Goal: Task Accomplishment & Management: Manage account settings

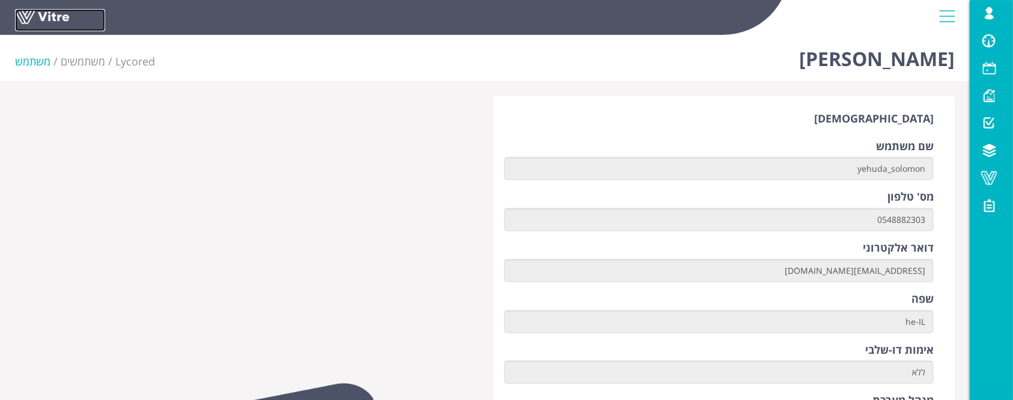
click at [43, 16] on link at bounding box center [60, 20] width 90 height 22
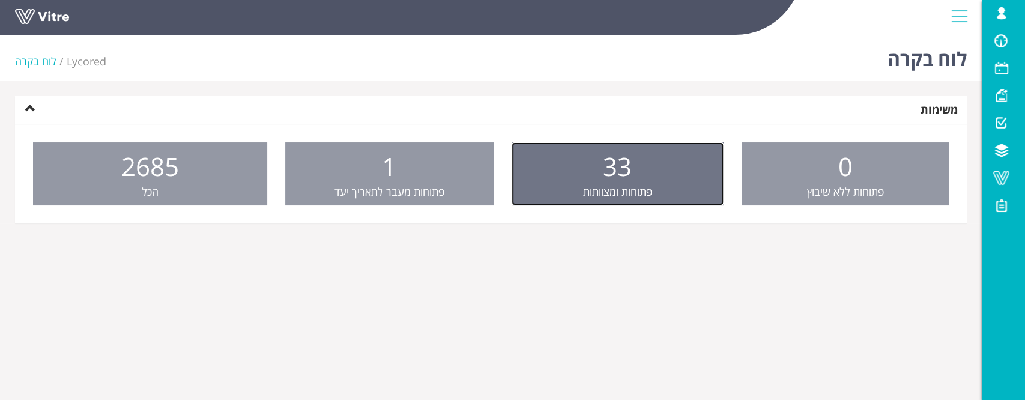
click at [691, 190] on link "33 פתוחות ומצוותות" at bounding box center [618, 174] width 212 height 64
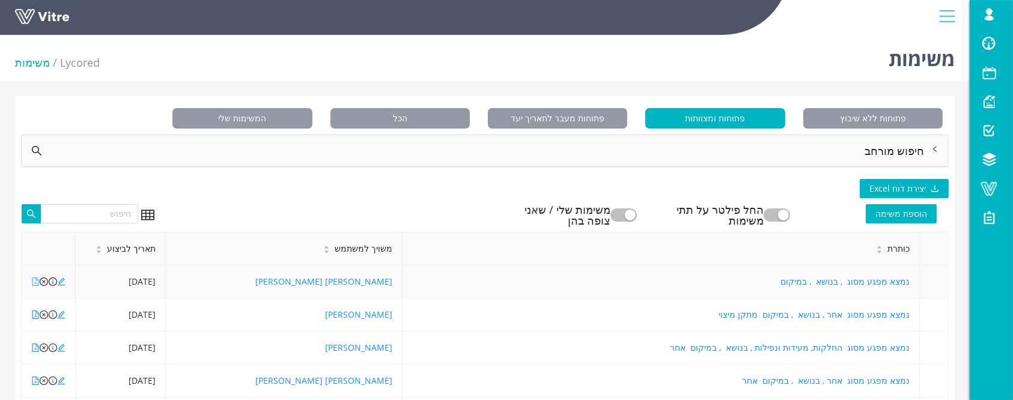
click at [35, 284] on icon "file-pdf" at bounding box center [35, 281] width 8 height 8
click at [37, 315] on icon "file-pdf" at bounding box center [35, 314] width 8 height 8
click at [36, 348] on icon "file-pdf" at bounding box center [35, 348] width 8 height 8
click at [35, 315] on icon "file-pdf" at bounding box center [35, 314] width 7 height 8
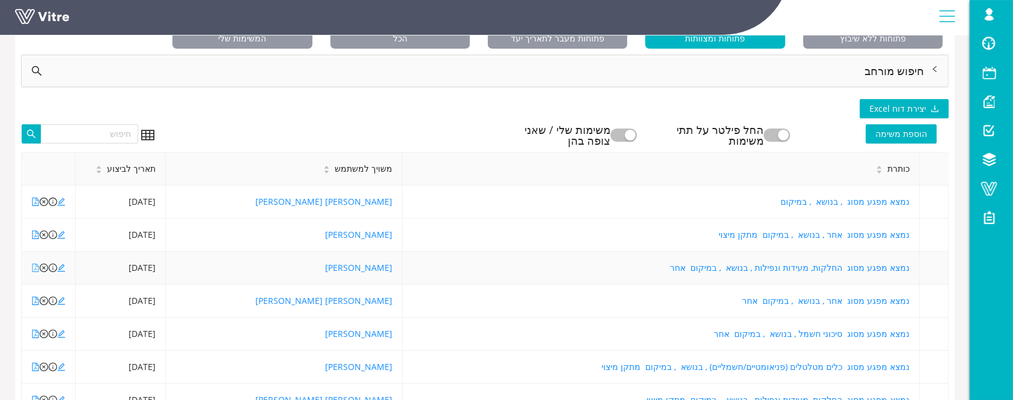
click at [34, 271] on icon "file-pdf" at bounding box center [35, 268] width 7 height 8
click at [33, 335] on icon "file-pdf" at bounding box center [35, 334] width 8 height 8
click at [34, 367] on icon "file-pdf" at bounding box center [35, 367] width 8 height 8
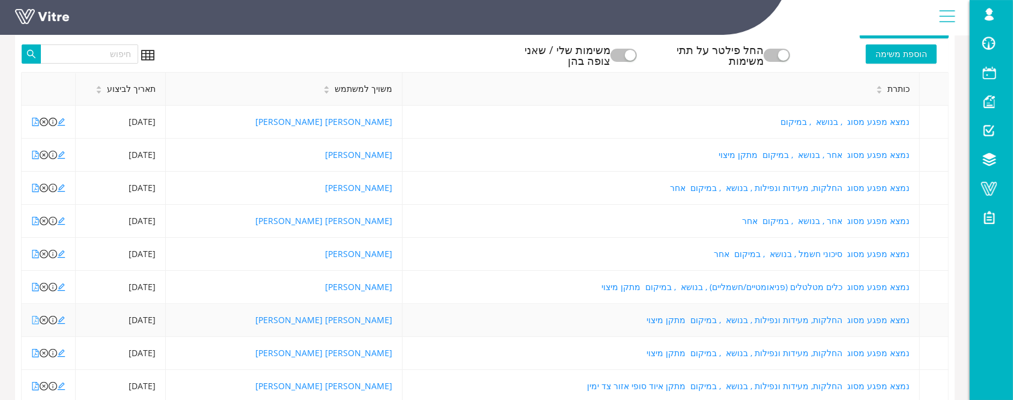
click at [37, 317] on icon "file-pdf" at bounding box center [35, 320] width 8 height 8
click at [34, 353] on icon "file-pdf" at bounding box center [35, 353] width 8 height 8
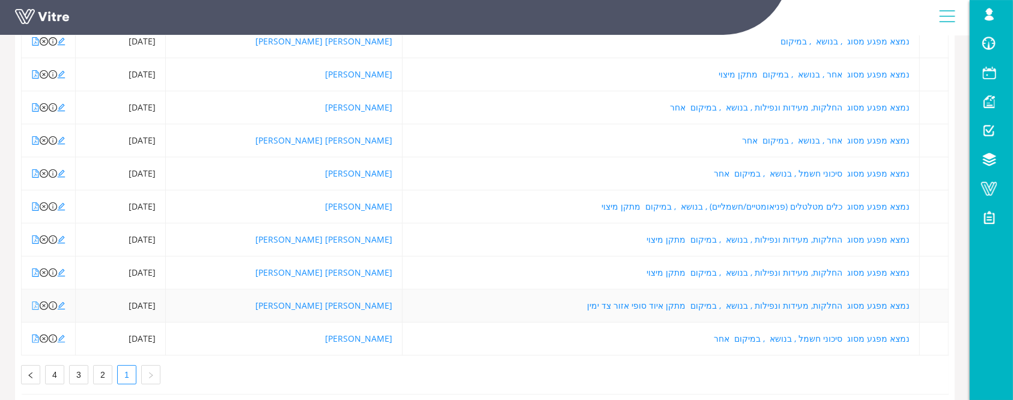
click at [33, 303] on icon "file-pdf" at bounding box center [35, 305] width 8 height 8
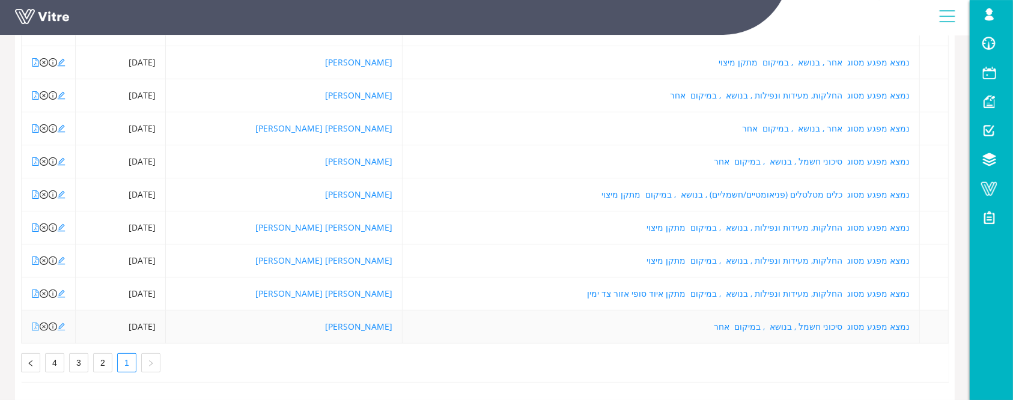
click at [35, 323] on icon "file-pdf" at bounding box center [35, 327] width 8 height 8
click at [35, 190] on icon "file-pdf" at bounding box center [35, 194] width 7 height 8
click at [35, 157] on icon "file-pdf" at bounding box center [35, 161] width 7 height 8
click at [34, 190] on icon "file-pdf" at bounding box center [35, 194] width 8 height 8
click at [42, 190] on icon "close-circle" at bounding box center [44, 194] width 8 height 8
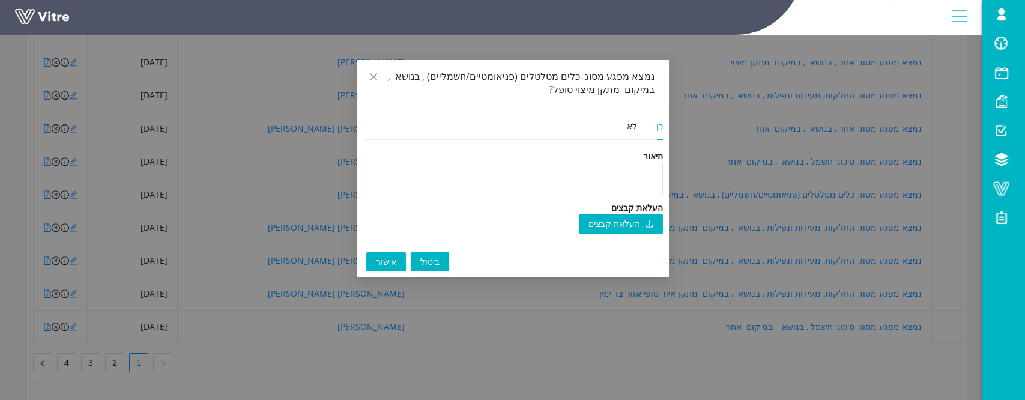
click at [388, 262] on span "אישור" at bounding box center [386, 261] width 20 height 13
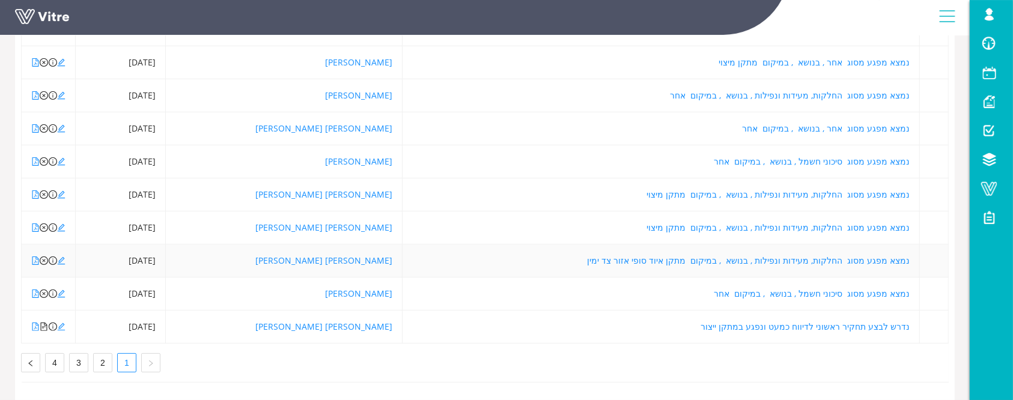
scroll to position [183, 0]
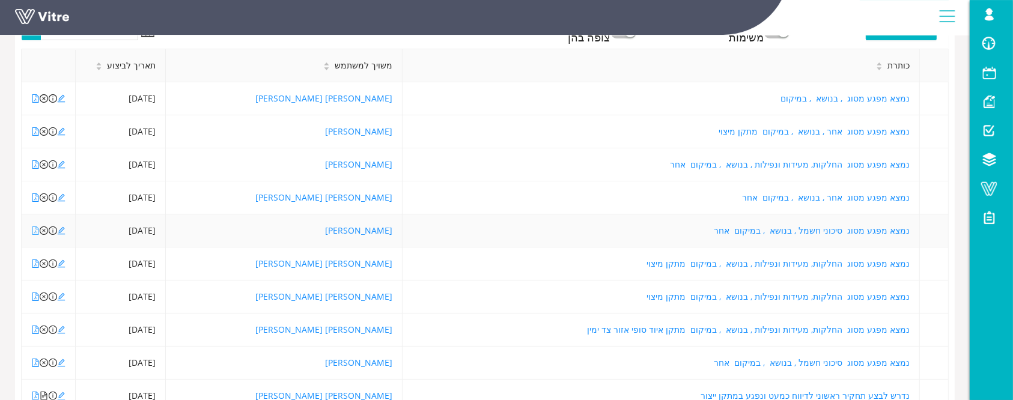
click at [32, 228] on icon "file-pdf" at bounding box center [35, 230] width 8 height 8
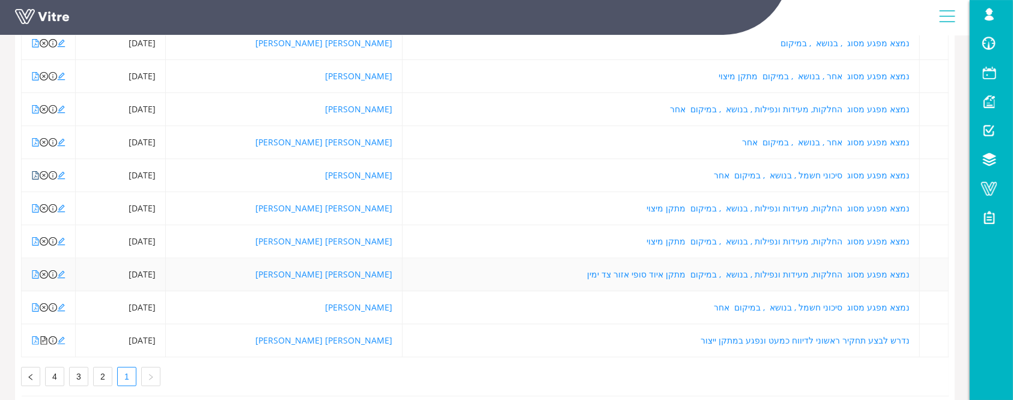
scroll to position [264, 0]
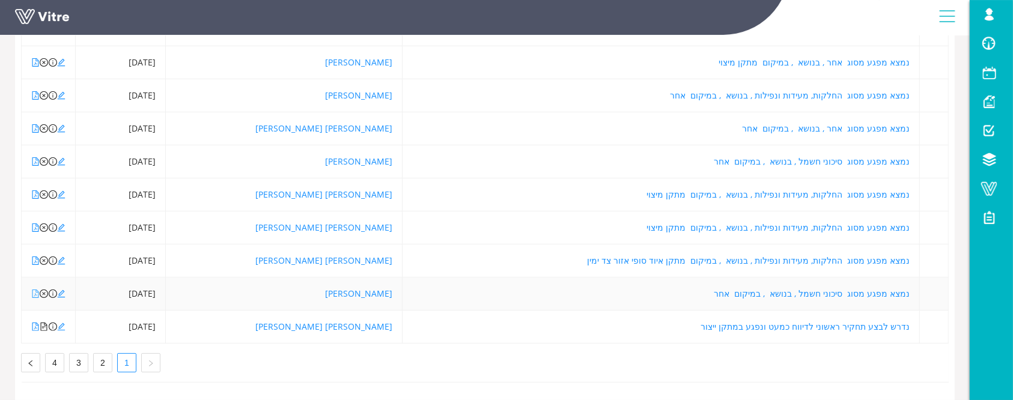
click at [31, 289] on icon "file-pdf" at bounding box center [35, 293] width 8 height 8
click at [46, 289] on icon "close-circle" at bounding box center [44, 293] width 8 height 8
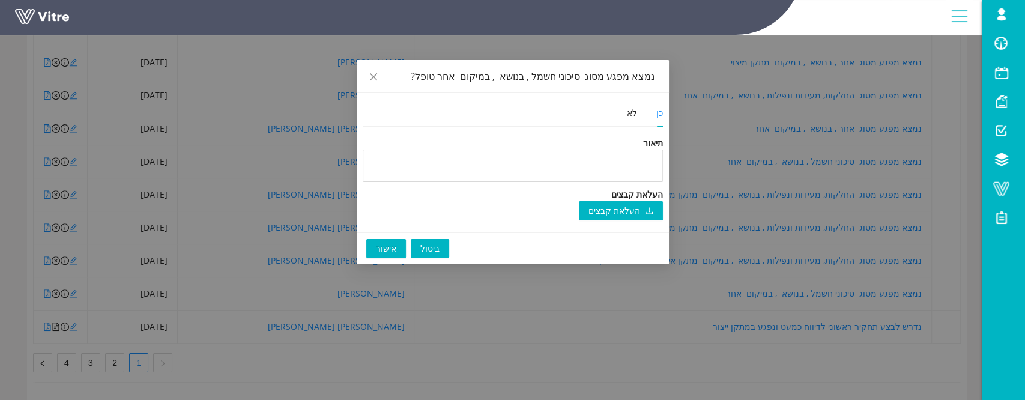
click at [375, 247] on button "אישור" at bounding box center [386, 248] width 40 height 19
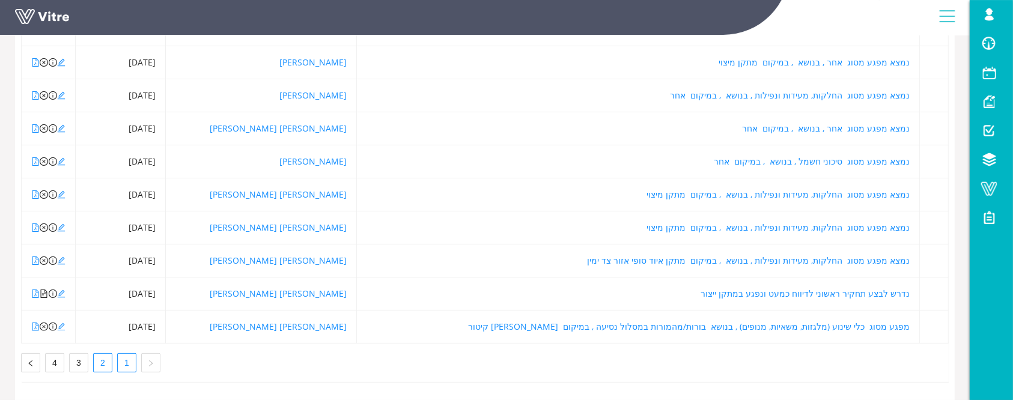
click at [101, 354] on link "2" at bounding box center [103, 363] width 18 height 18
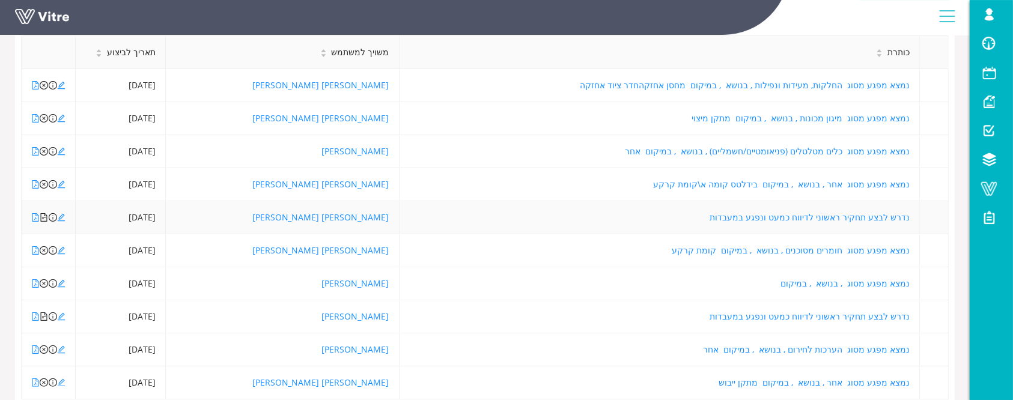
scroll to position [103, 0]
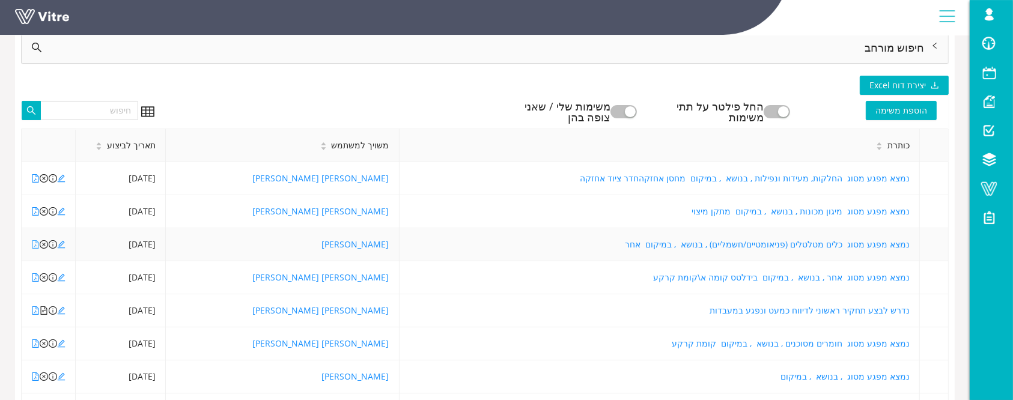
click at [35, 244] on icon "file-pdf" at bounding box center [35, 244] width 8 height 8
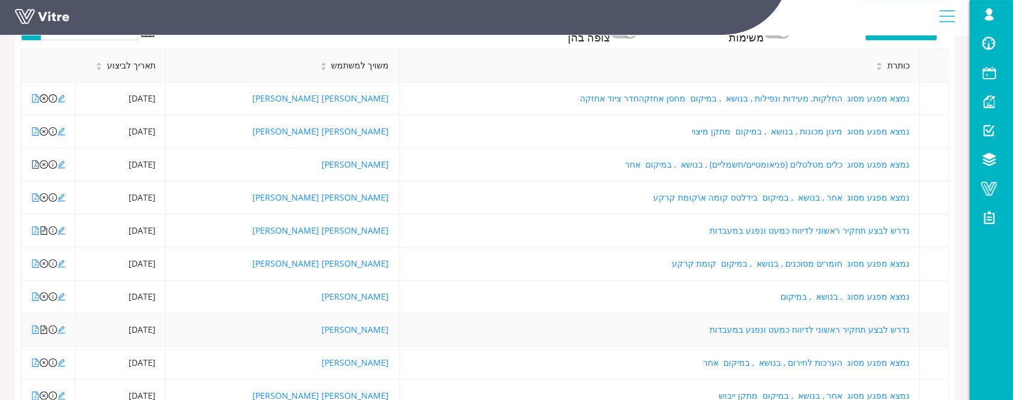
scroll to position [264, 0]
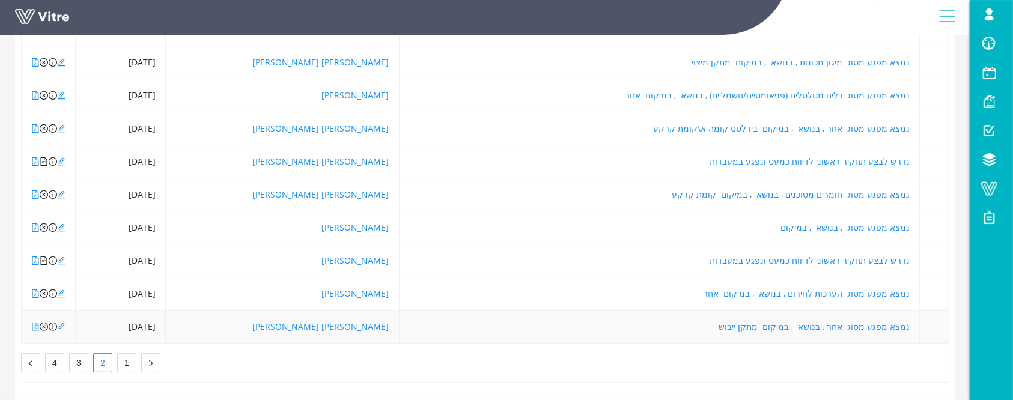
click at [35, 323] on icon "file-pdf" at bounding box center [35, 327] width 8 height 8
click at [82, 354] on link "3" at bounding box center [79, 363] width 18 height 18
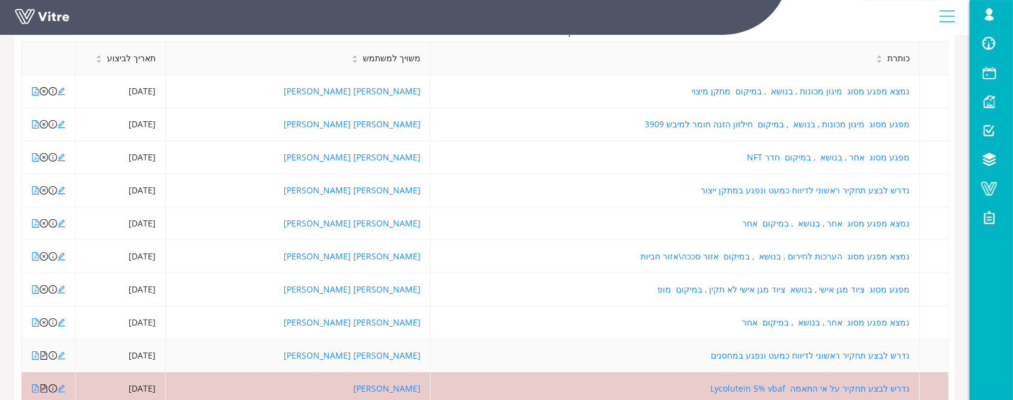
scroll to position [103, 0]
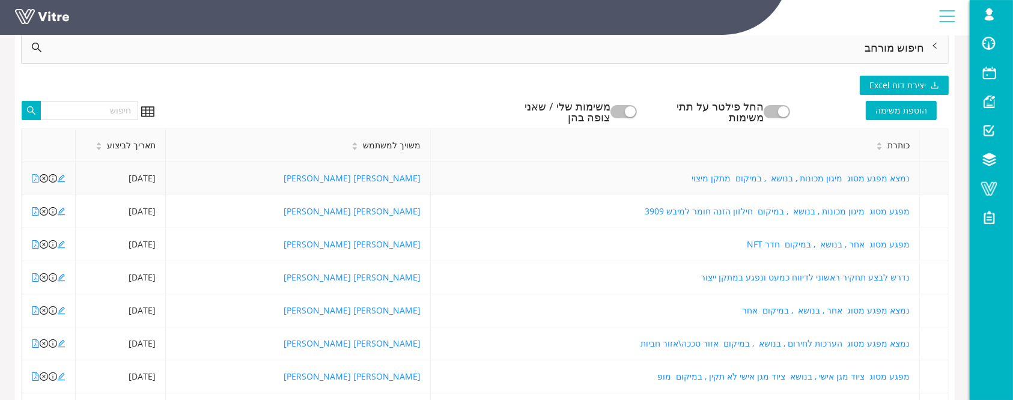
click at [37, 179] on icon "file-pdf" at bounding box center [35, 178] width 8 height 8
click at [36, 210] on icon "file-pdf" at bounding box center [35, 211] width 8 height 8
click at [36, 243] on icon "file-pdf" at bounding box center [35, 244] width 8 height 8
click at [38, 279] on icon "file-pdf" at bounding box center [35, 277] width 8 height 8
click at [43, 276] on icon "close-circle" at bounding box center [44, 277] width 8 height 8
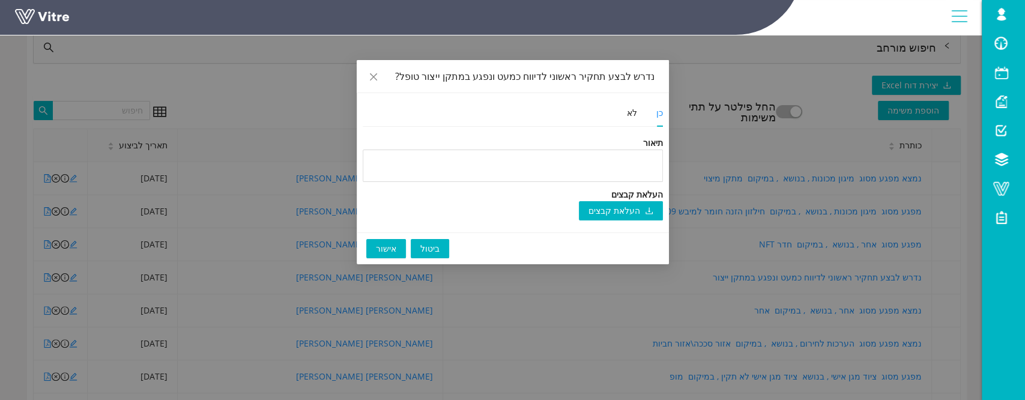
click at [376, 250] on span "אישור" at bounding box center [386, 248] width 20 height 13
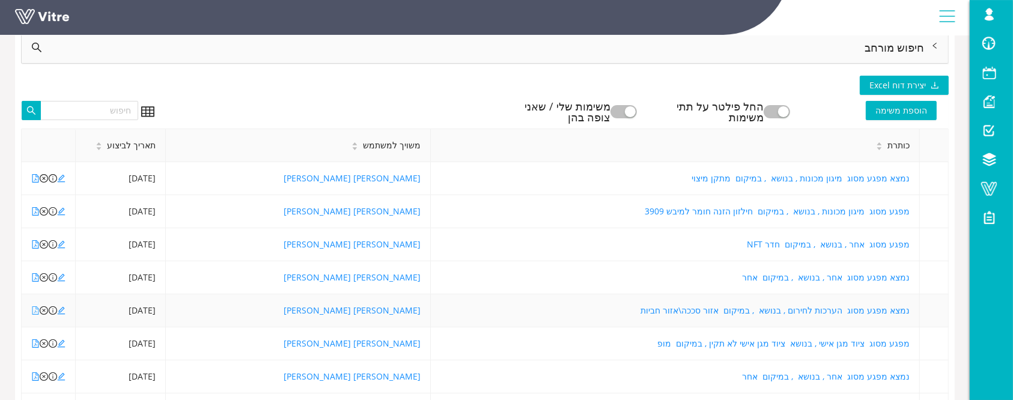
click at [35, 311] on icon "file-pdf" at bounding box center [35, 310] width 8 height 8
click at [37, 376] on icon "file-pdf" at bounding box center [35, 376] width 8 height 8
click at [34, 339] on icon "file-pdf" at bounding box center [35, 343] width 8 height 8
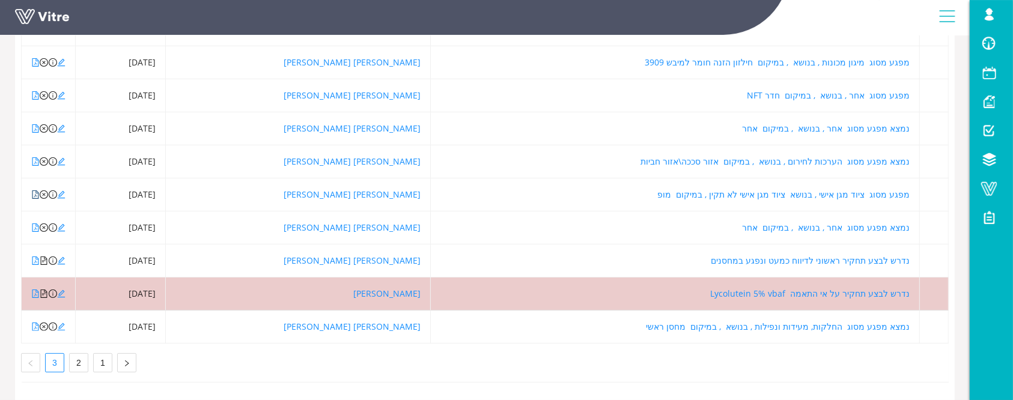
scroll to position [264, 0]
click at [36, 256] on icon "file-pdf" at bounding box center [35, 260] width 7 height 8
click at [37, 223] on icon "file-pdf" at bounding box center [35, 227] width 8 height 8
click at [35, 323] on icon "file-pdf" at bounding box center [35, 327] width 8 height 8
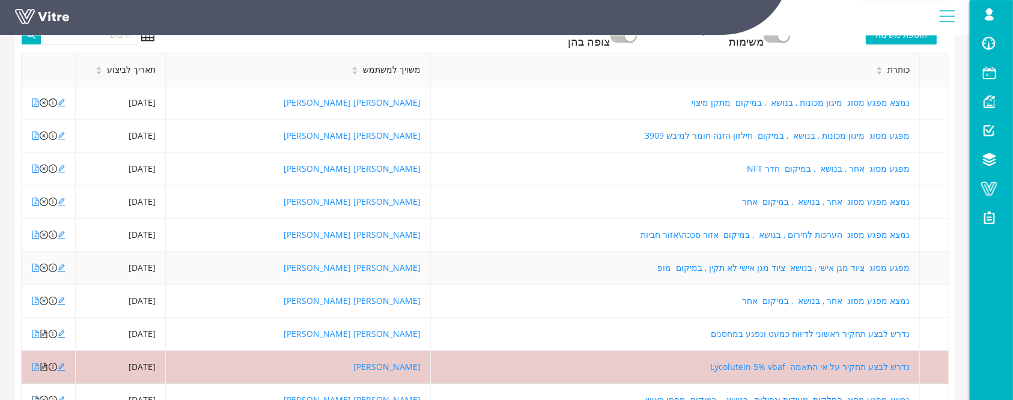
scroll to position [103, 0]
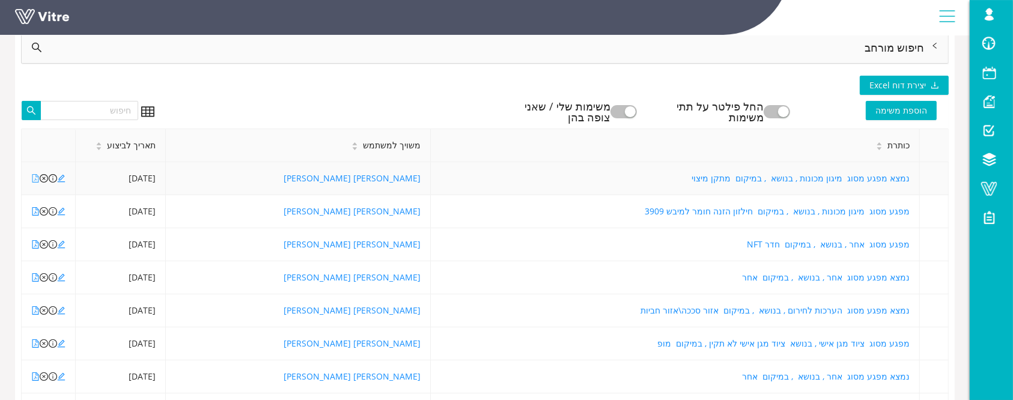
click at [32, 177] on icon "file-pdf" at bounding box center [35, 178] width 7 height 8
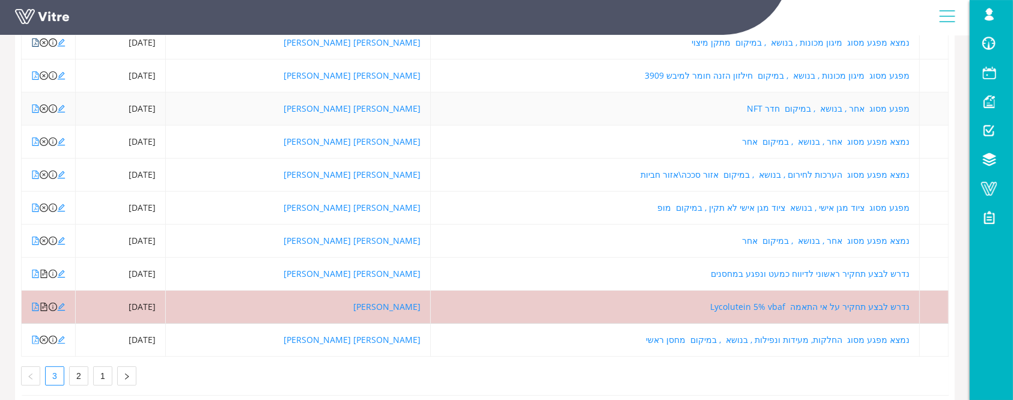
scroll to position [264, 0]
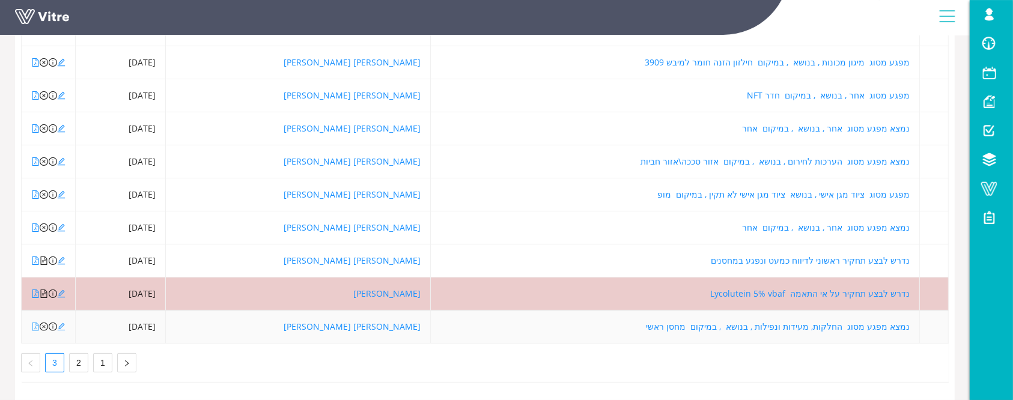
click at [37, 323] on icon "file-pdf" at bounding box center [35, 327] width 8 height 8
click at [35, 255] on link at bounding box center [35, 260] width 8 height 11
click at [34, 223] on icon "file-pdf" at bounding box center [35, 227] width 8 height 8
click at [34, 189] on link at bounding box center [35, 194] width 8 height 11
click at [34, 157] on icon "file-pdf" at bounding box center [35, 161] width 8 height 8
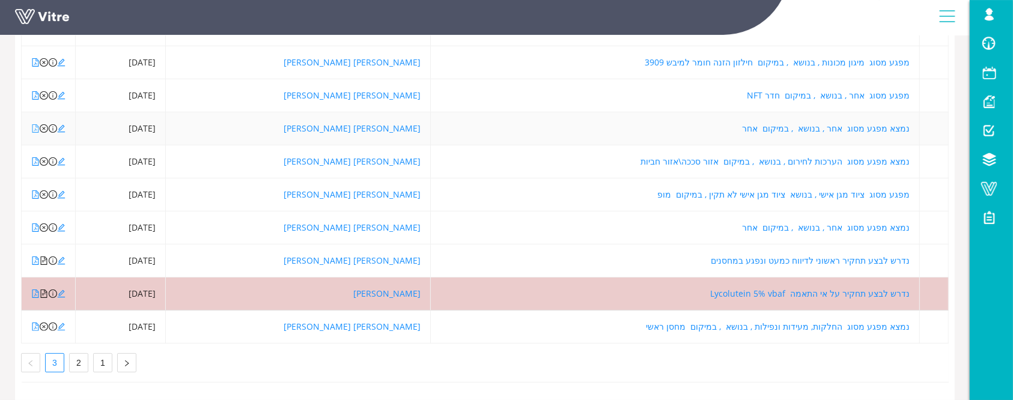
click at [36, 124] on icon "file-pdf" at bounding box center [35, 128] width 7 height 8
click at [35, 91] on icon "file-pdf" at bounding box center [35, 95] width 7 height 8
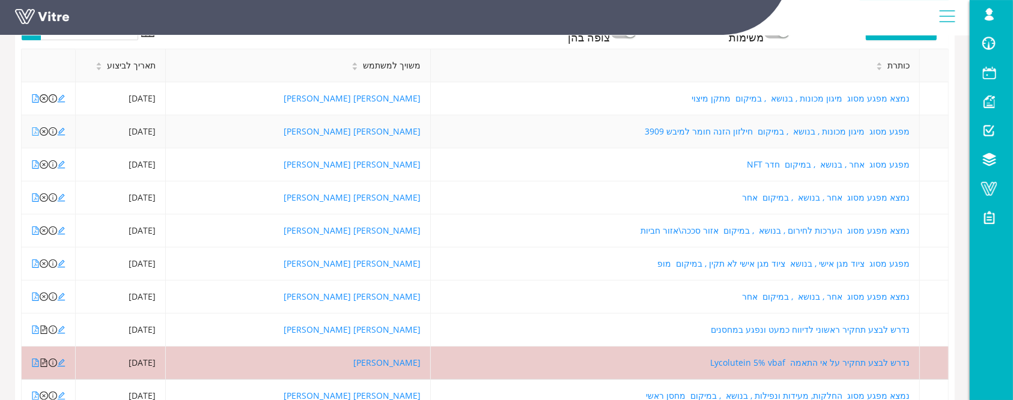
click at [35, 132] on icon "file-pdf" at bounding box center [35, 131] width 7 height 8
click at [34, 98] on icon "file-pdf" at bounding box center [35, 98] width 8 height 8
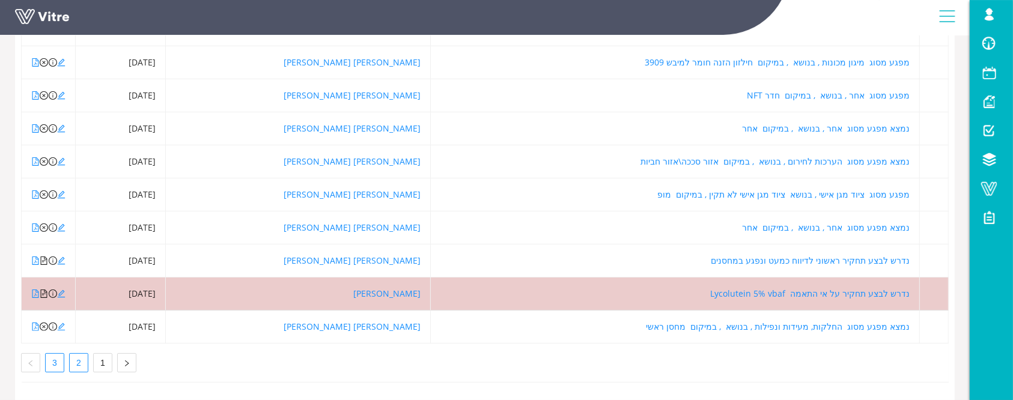
click at [78, 354] on link "2" at bounding box center [79, 363] width 18 height 18
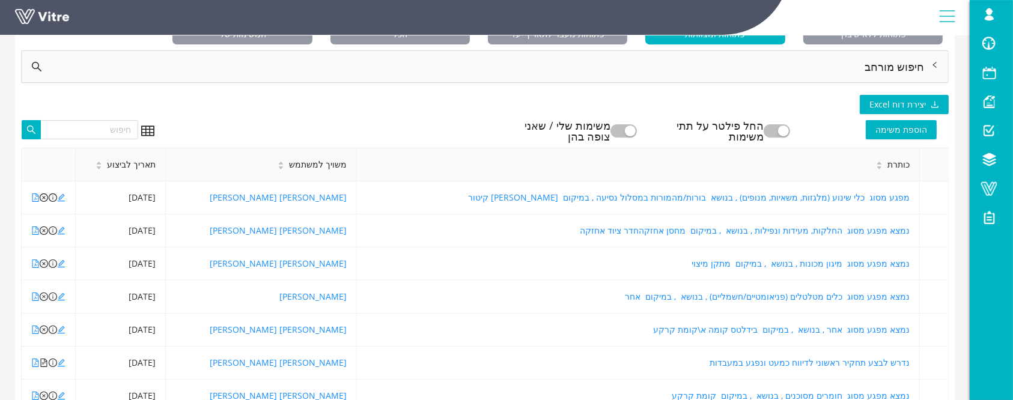
scroll to position [0, 0]
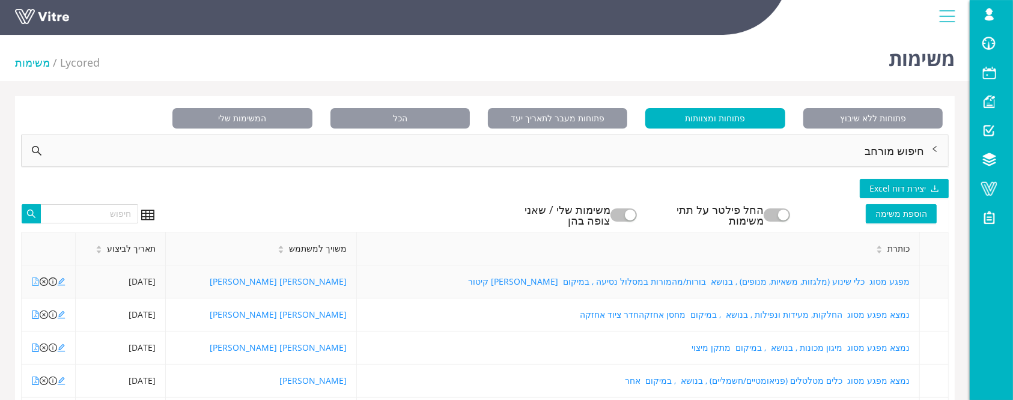
click at [32, 282] on icon "file-pdf" at bounding box center [35, 281] width 7 height 8
click at [33, 314] on icon "file-pdf" at bounding box center [35, 314] width 8 height 8
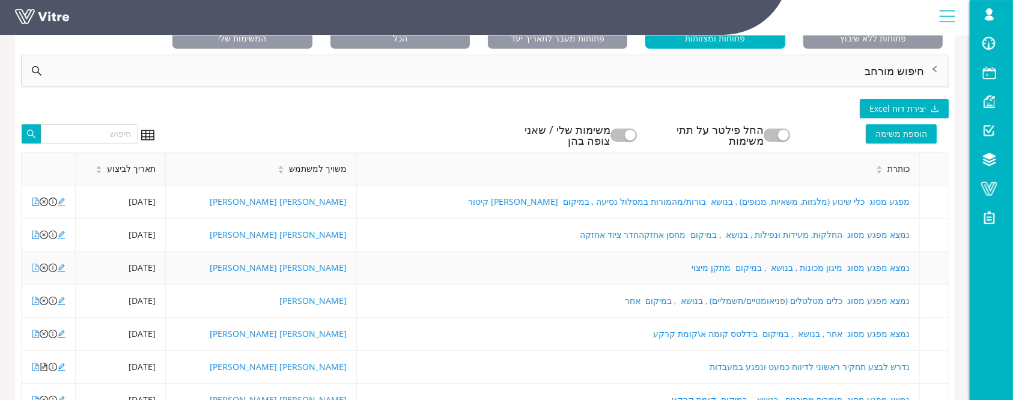
click at [32, 271] on icon "file-pdf" at bounding box center [35, 268] width 8 height 8
click at [34, 299] on icon "file-pdf" at bounding box center [35, 301] width 8 height 8
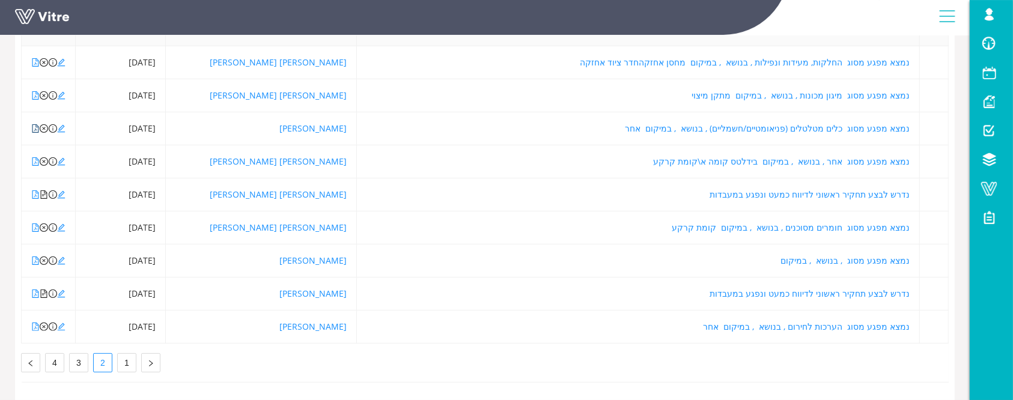
scroll to position [264, 0]
click at [125, 354] on link "1" at bounding box center [127, 363] width 18 height 18
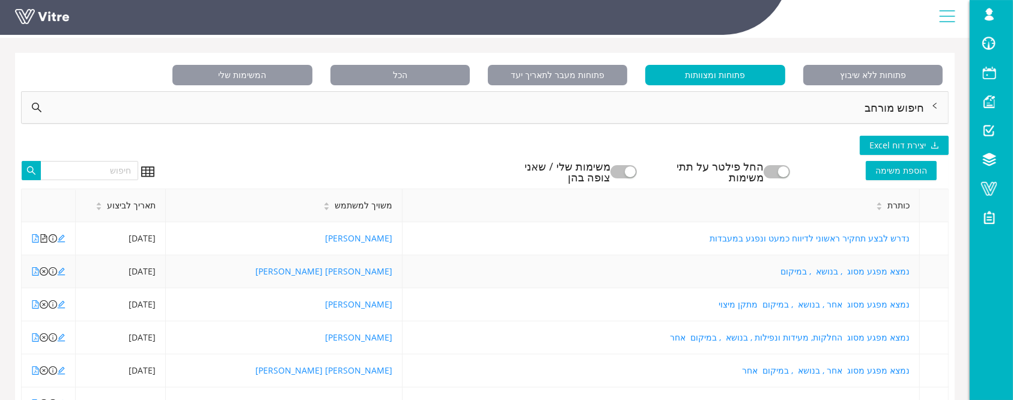
scroll to position [80, 0]
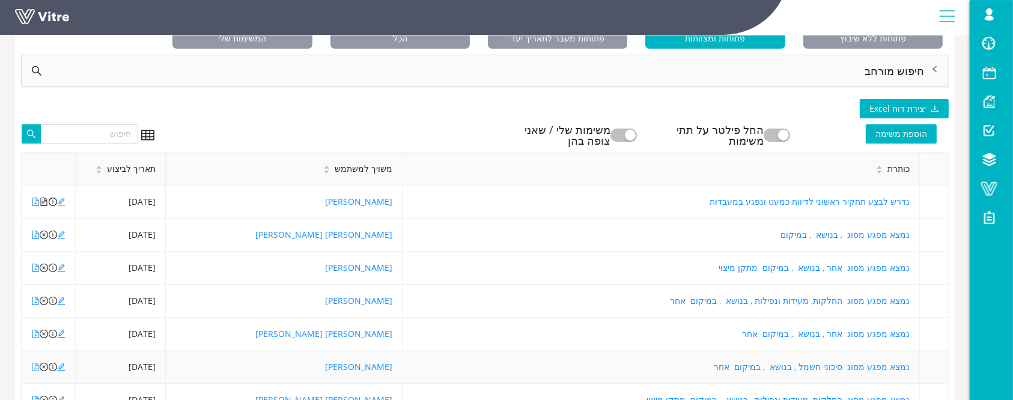
click at [38, 368] on icon "file-pdf" at bounding box center [35, 367] width 8 height 8
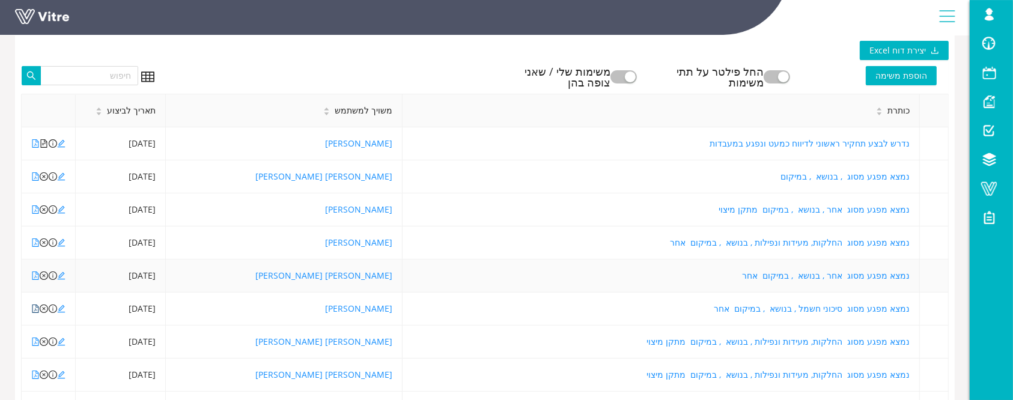
scroll to position [160, 0]
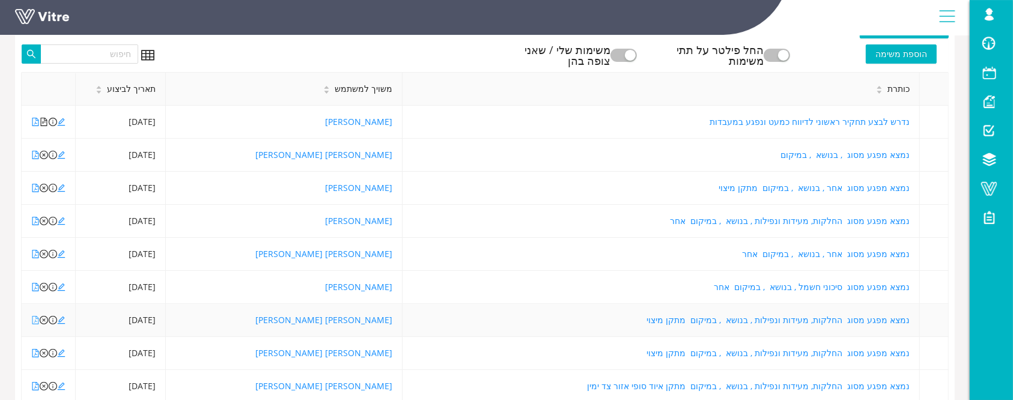
click at [34, 320] on icon "file-pdf" at bounding box center [35, 320] width 8 height 8
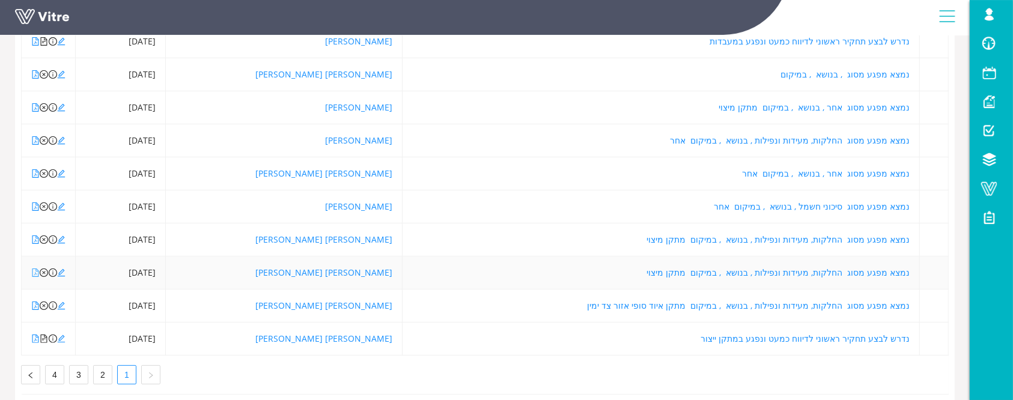
click at [34, 268] on icon "file-pdf" at bounding box center [35, 272] width 8 height 8
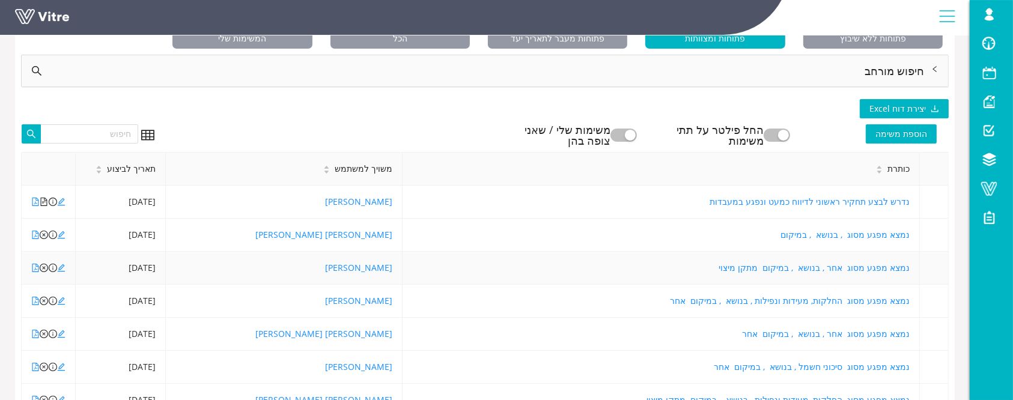
scroll to position [0, 0]
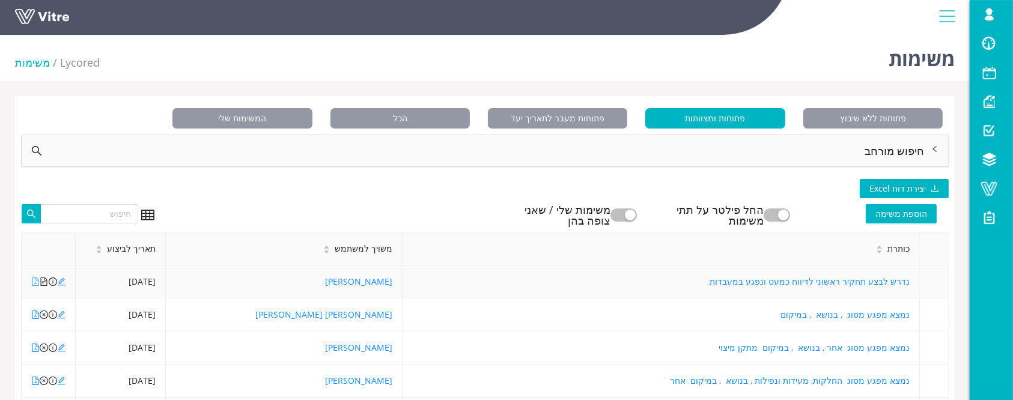
click at [34, 281] on icon "file-pdf" at bounding box center [35, 281] width 8 height 8
click at [63, 280] on icon "edit" at bounding box center [61, 281] width 8 height 8
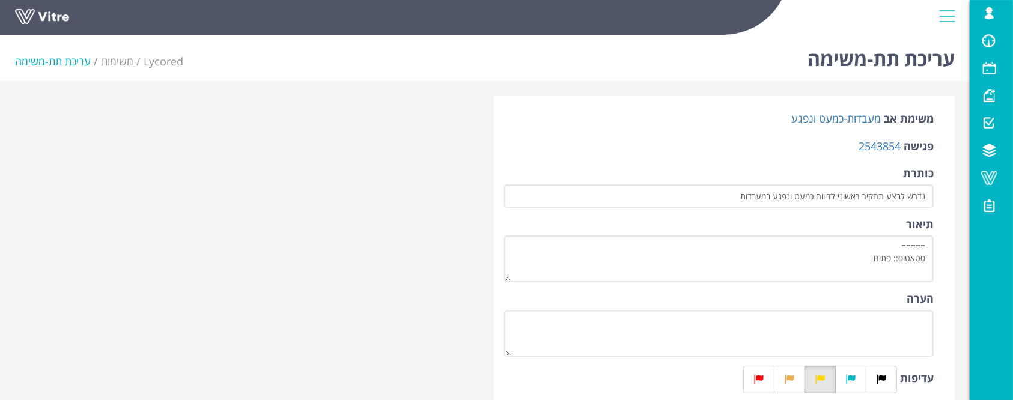
scroll to position [160, 0]
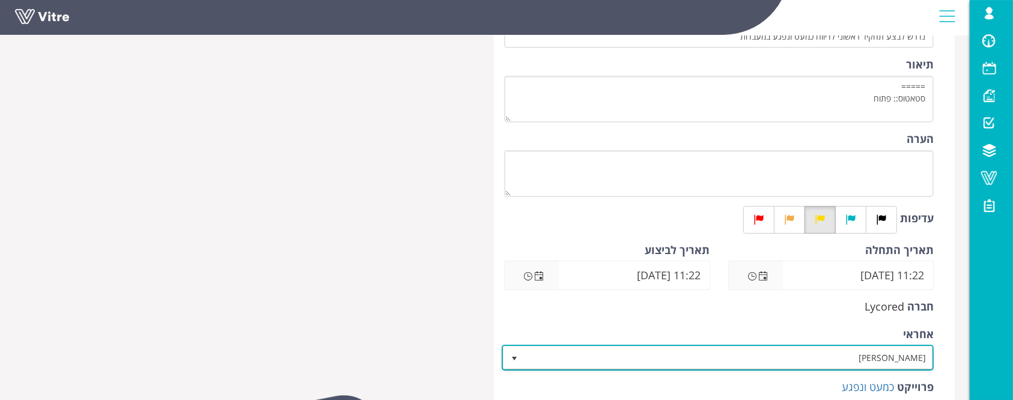
click at [645, 359] on span "[PERSON_NAME]" at bounding box center [728, 358] width 408 height 22
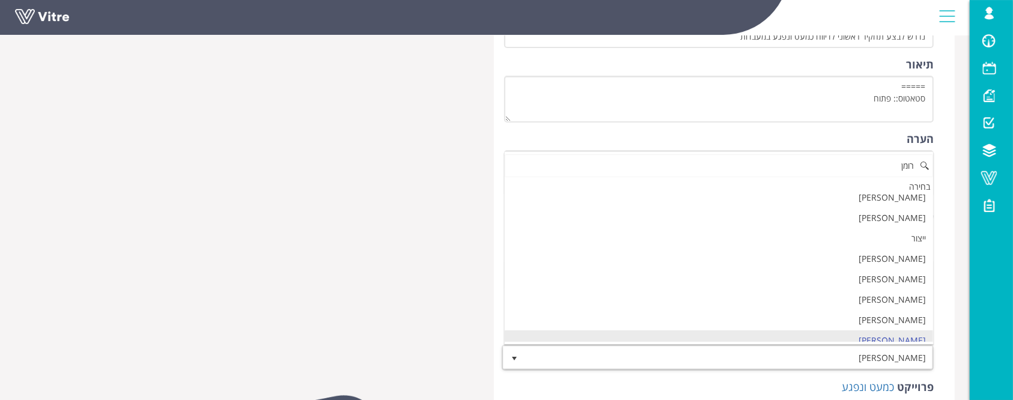
scroll to position [0, 0]
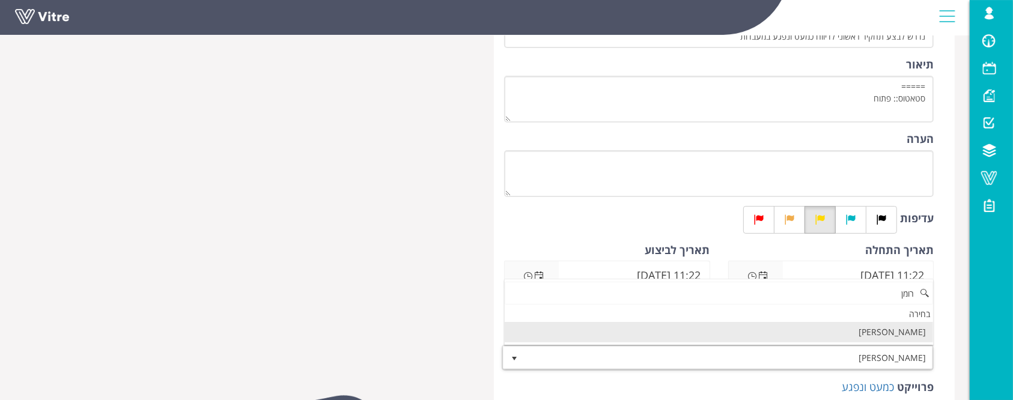
click at [805, 332] on li "[PERSON_NAME]" at bounding box center [718, 332] width 428 height 20
type input "רומן"
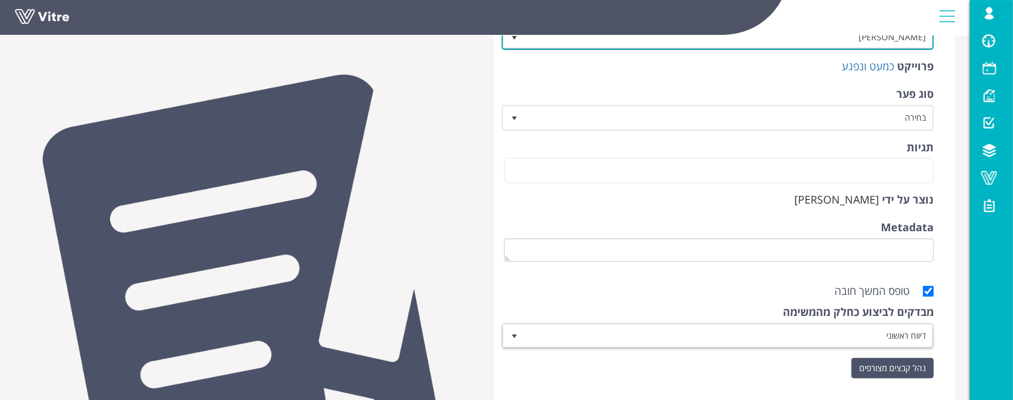
scroll to position [560, 0]
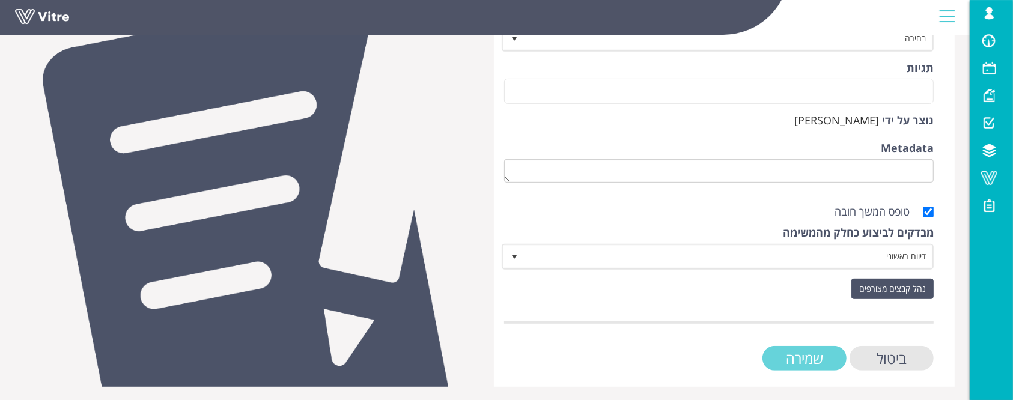
click at [804, 353] on input "שמירה" at bounding box center [804, 358] width 84 height 25
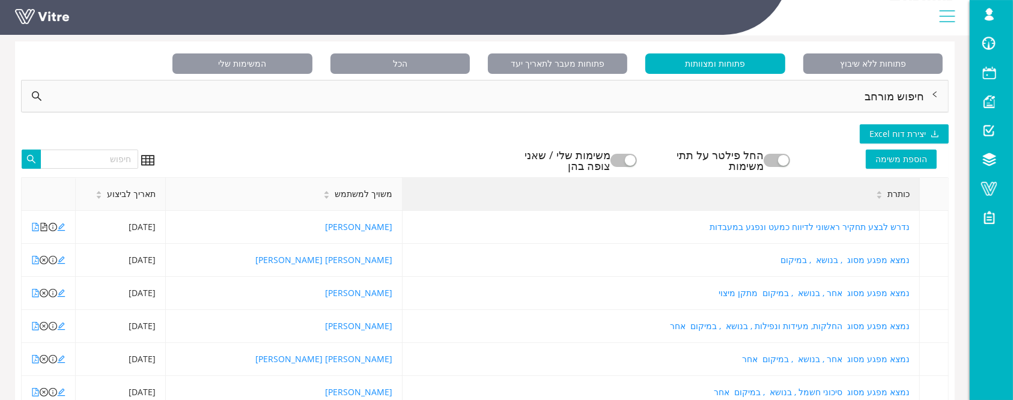
scroll to position [80, 0]
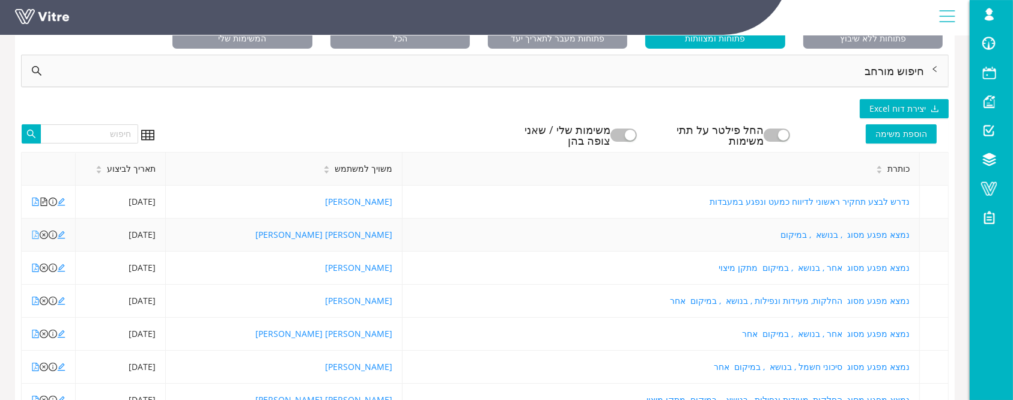
click at [34, 234] on icon "file-pdf" at bounding box center [35, 235] width 8 height 8
click at [33, 333] on icon "file-pdf" at bounding box center [35, 334] width 8 height 8
click at [43, 330] on icon "close-circle" at bounding box center [44, 334] width 8 height 8
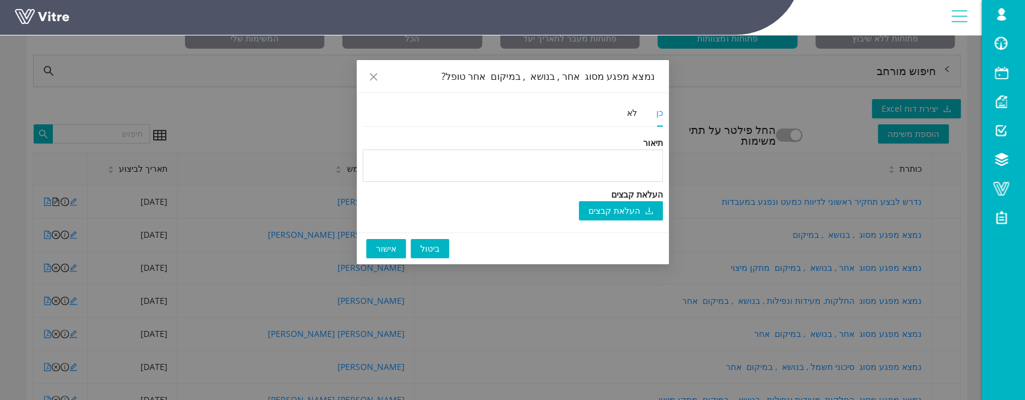
click at [397, 243] on button "אישור" at bounding box center [386, 248] width 40 height 19
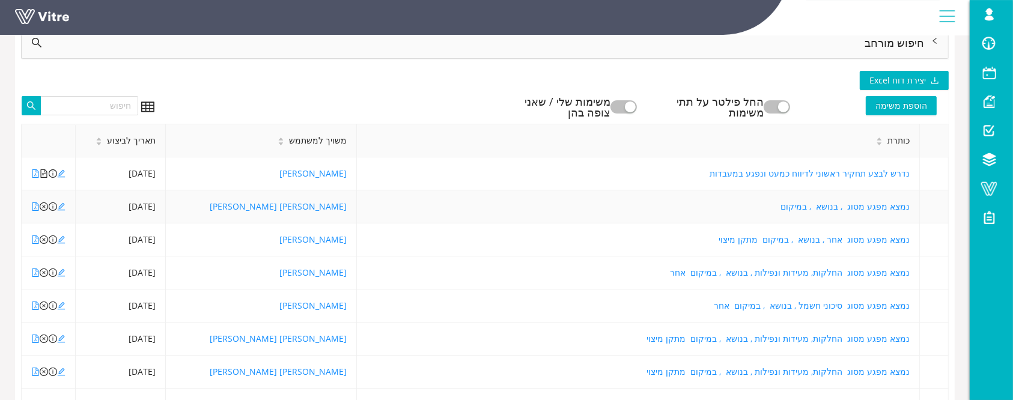
scroll to position [0, 0]
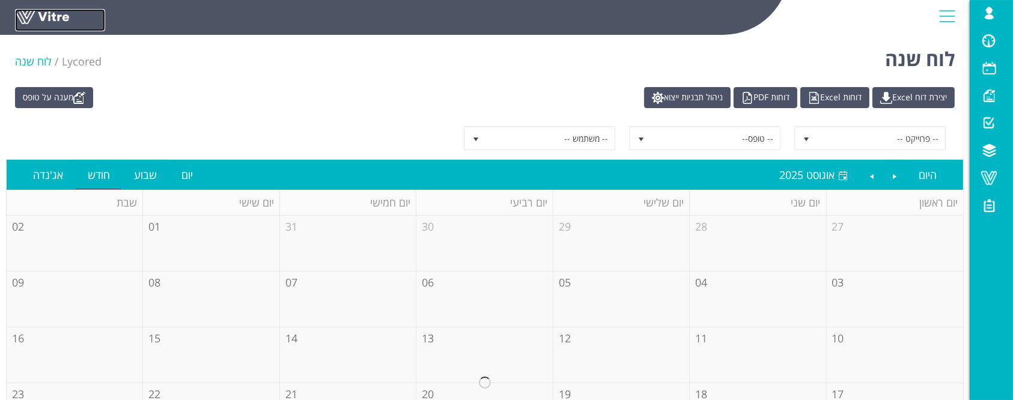
click at [29, 25] on link at bounding box center [60, 20] width 90 height 22
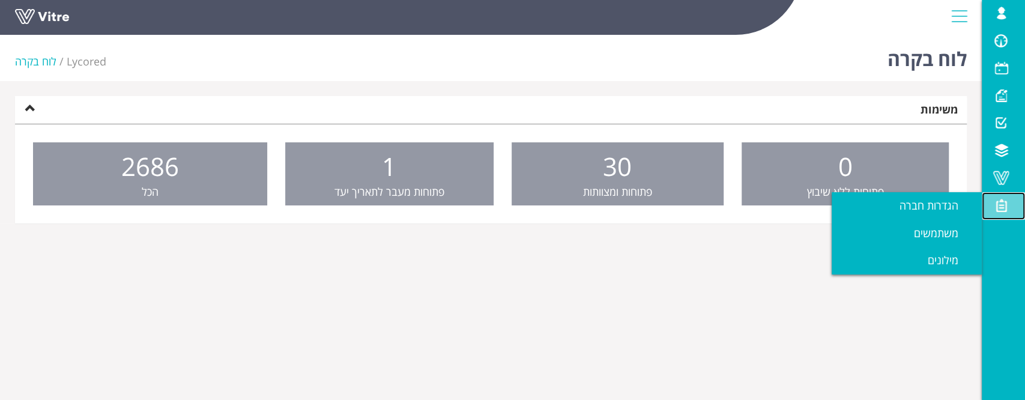
click at [1004, 204] on span at bounding box center [1001, 205] width 30 height 14
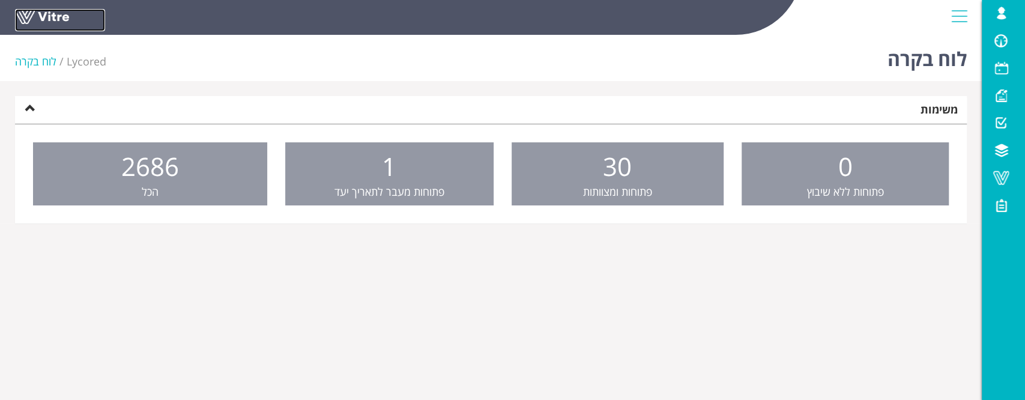
click at [44, 25] on link at bounding box center [60, 20] width 90 height 22
click at [940, 2] on img at bounding box center [940, 2] width 0 height 0
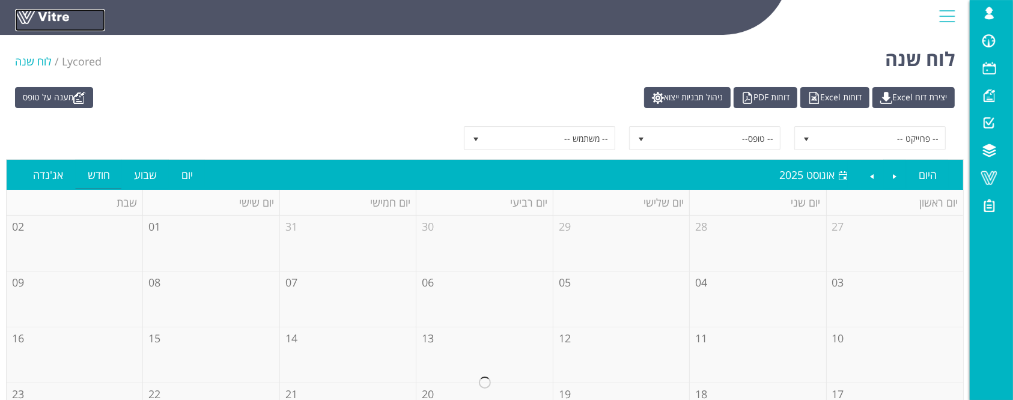
drag, startPoint x: 69, startPoint y: 16, endPoint x: 65, endPoint y: 22, distance: 6.5
click at [67, 17] on link at bounding box center [60, 20] width 90 height 22
